Goal: Task Accomplishment & Management: Use online tool/utility

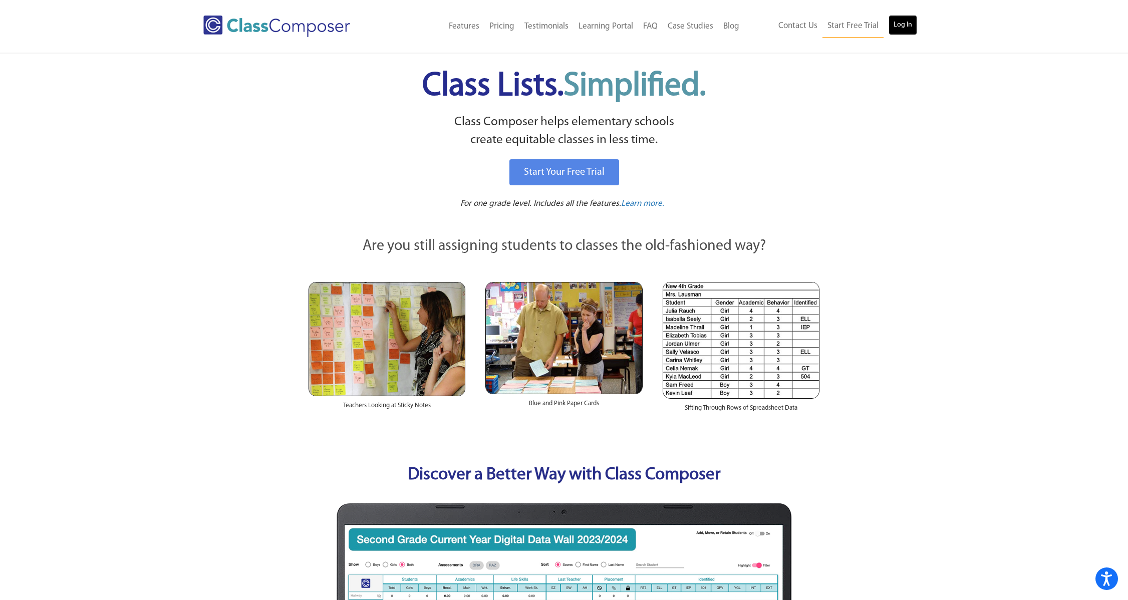
click at [897, 28] on link "Log In" at bounding box center [902, 25] width 29 height 20
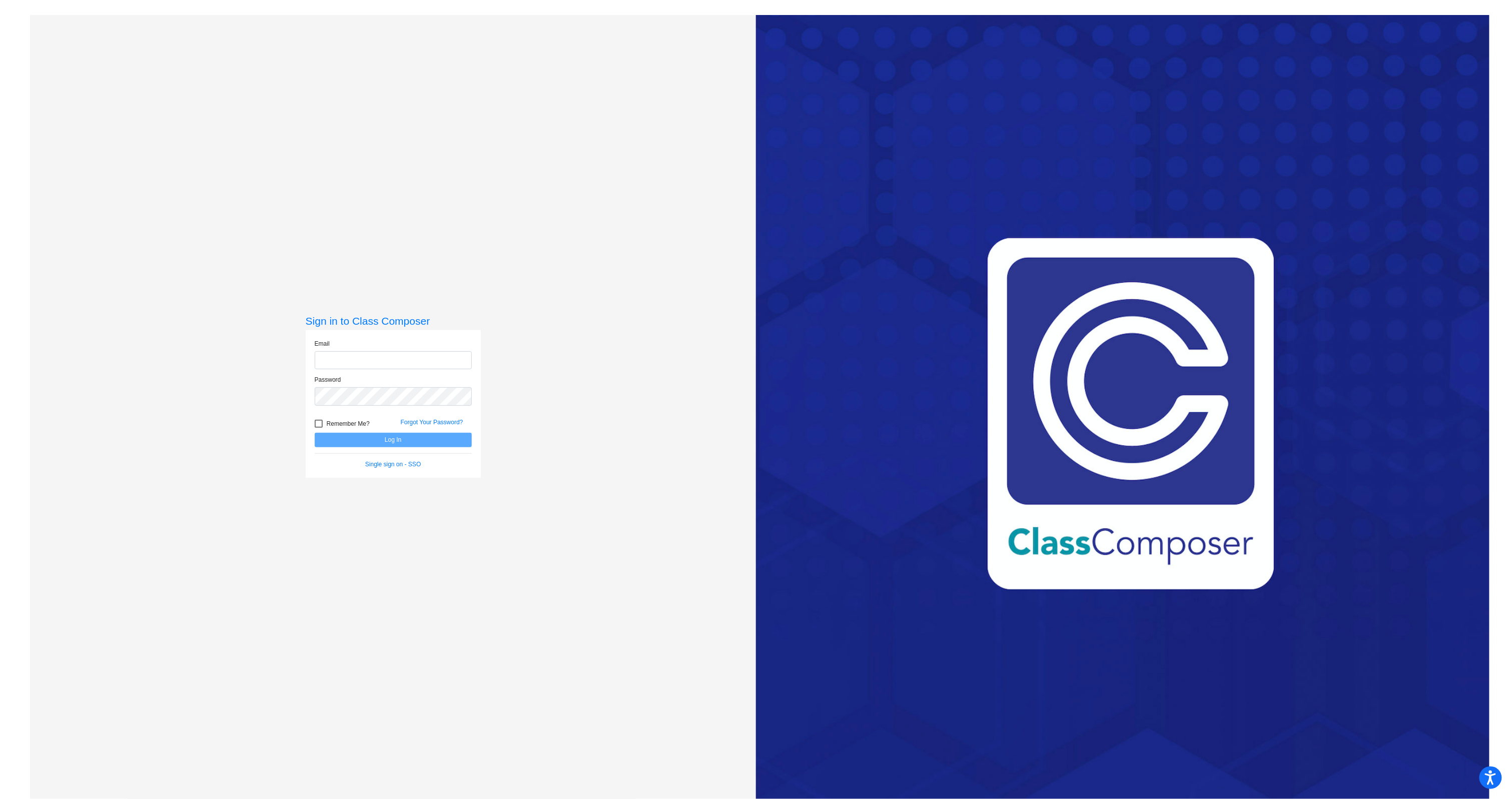
type input "[EMAIL_ADDRESS][DOMAIN_NAME]"
click at [380, 441] on button "Log In" at bounding box center [393, 439] width 157 height 15
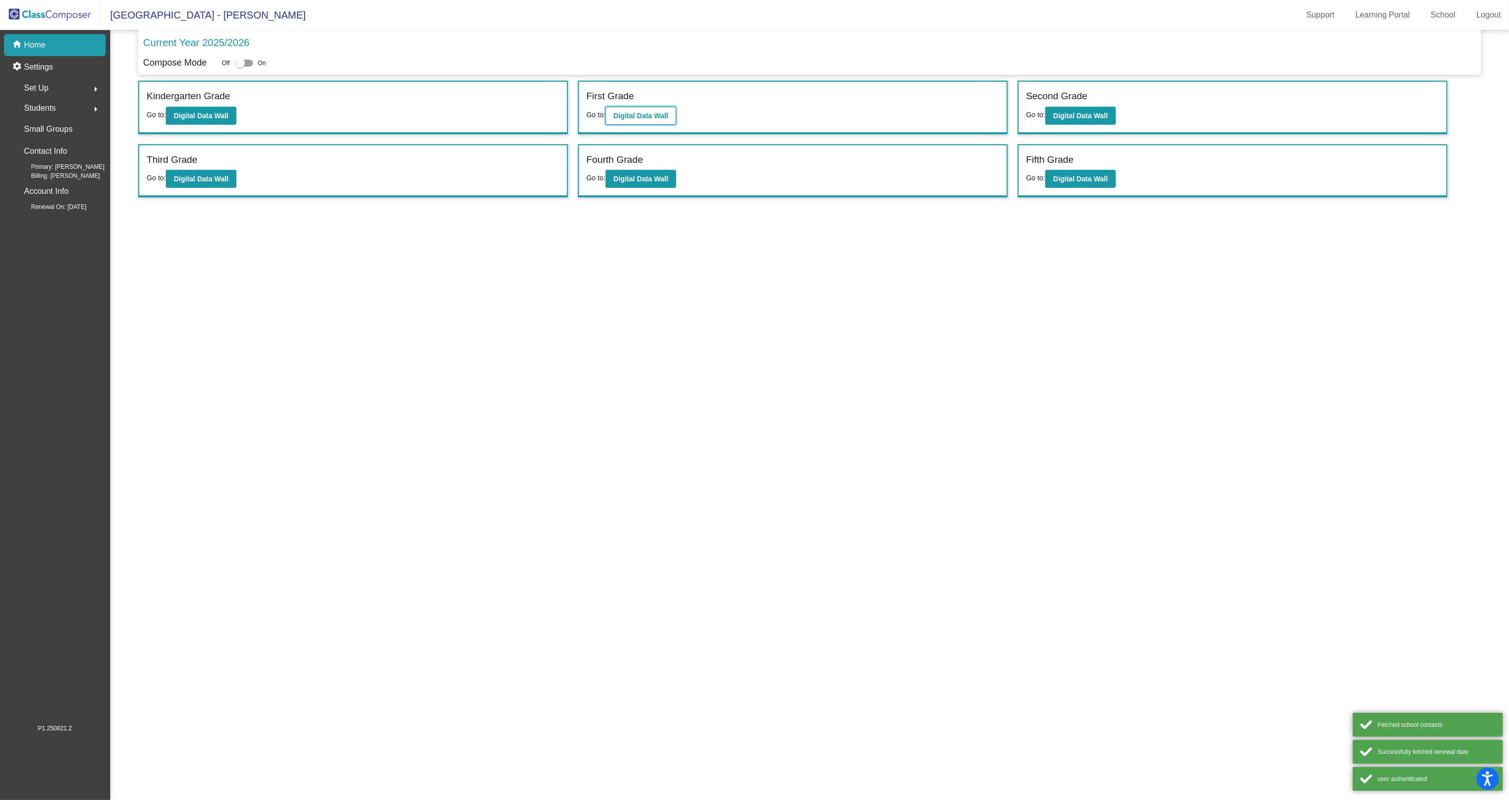
click at [644, 122] on button "Digital Data Wall" at bounding box center [640, 116] width 71 height 18
